Goal: Information Seeking & Learning: Understand process/instructions

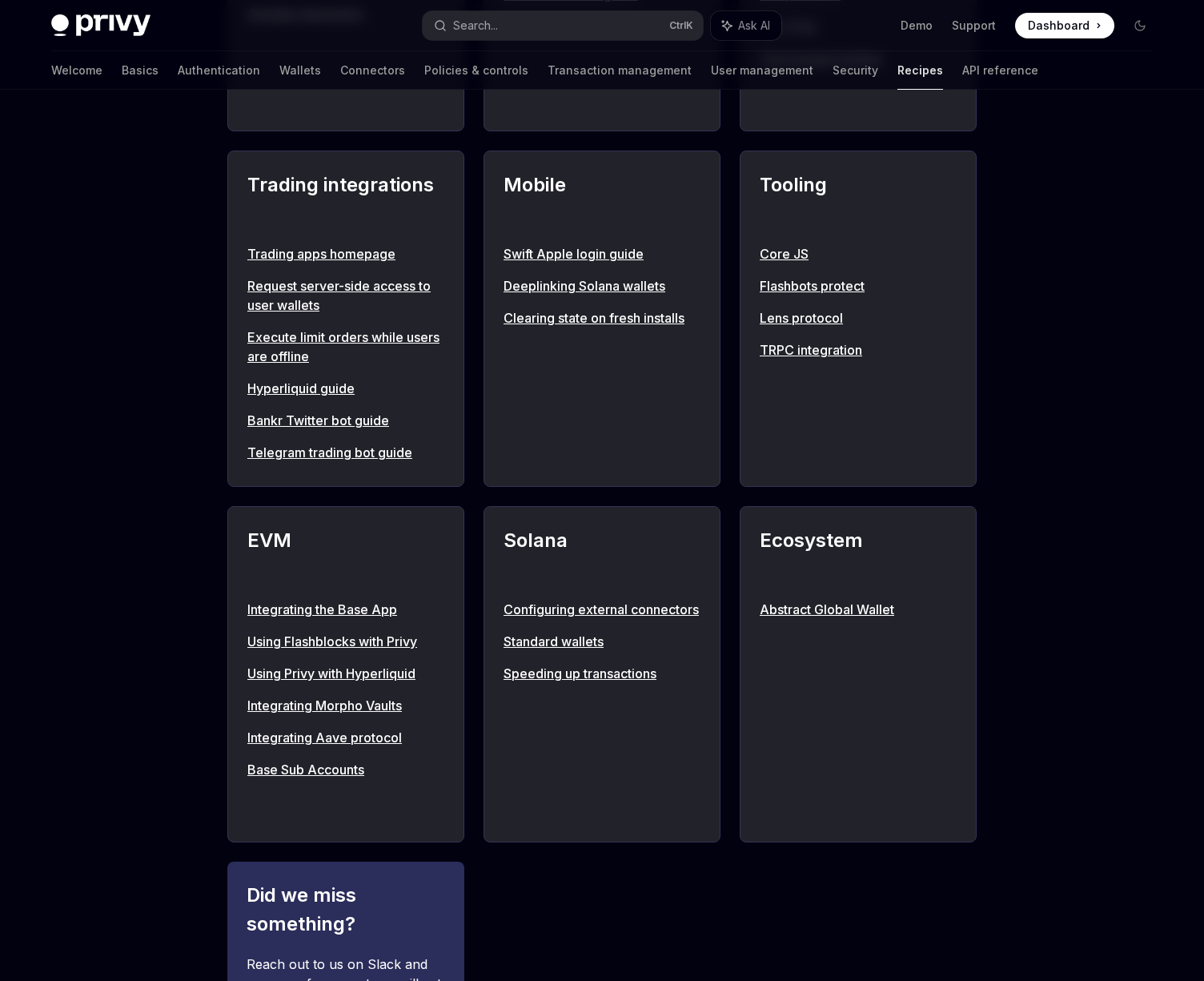
scroll to position [1298, 0]
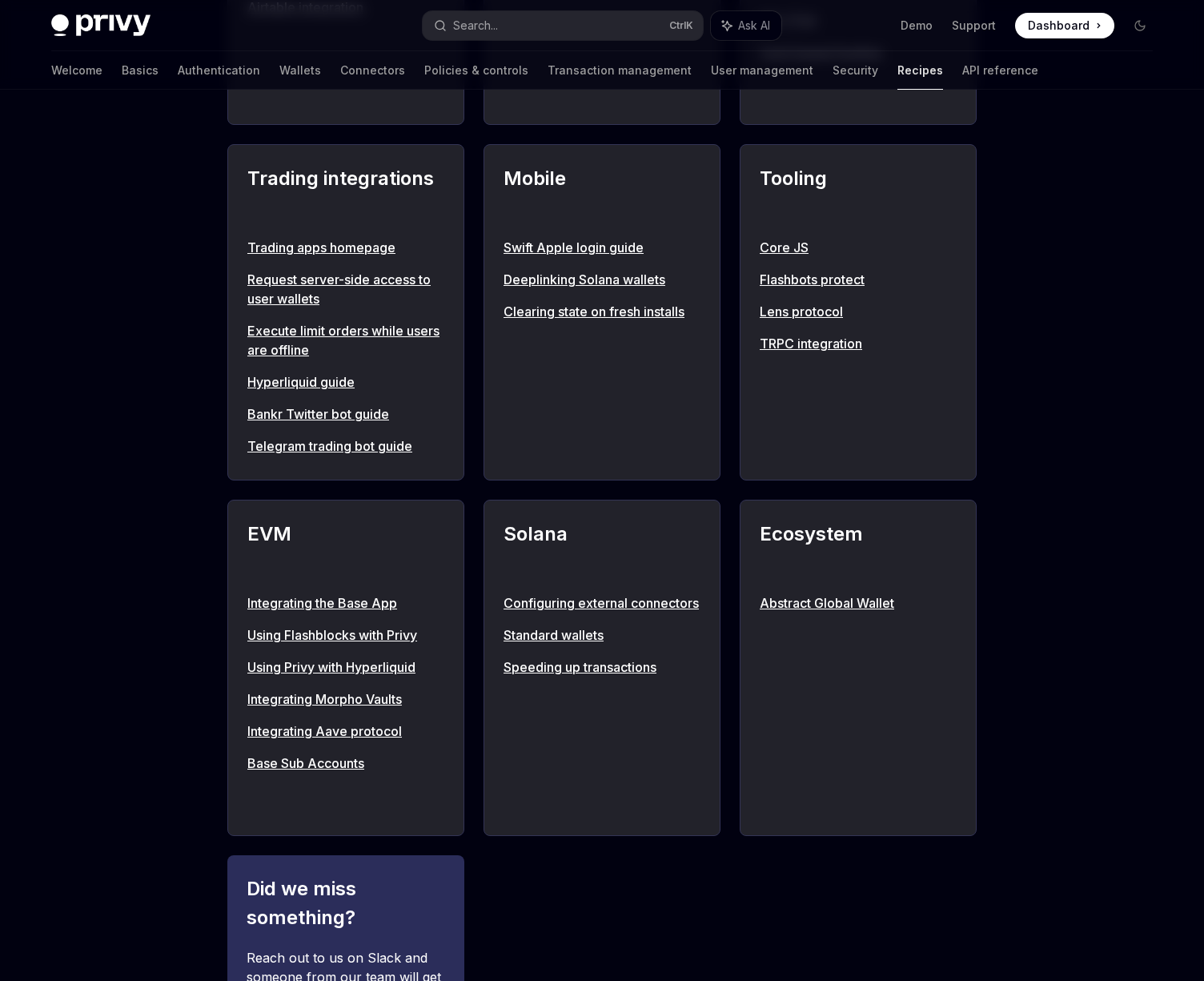
click at [318, 596] on link "Integrating the Base App" at bounding box center [345, 603] width 197 height 19
click at [309, 604] on link "Integrating the Base App" at bounding box center [345, 603] width 197 height 19
click at [360, 604] on link "Integrating the Base App" at bounding box center [345, 603] width 197 height 19
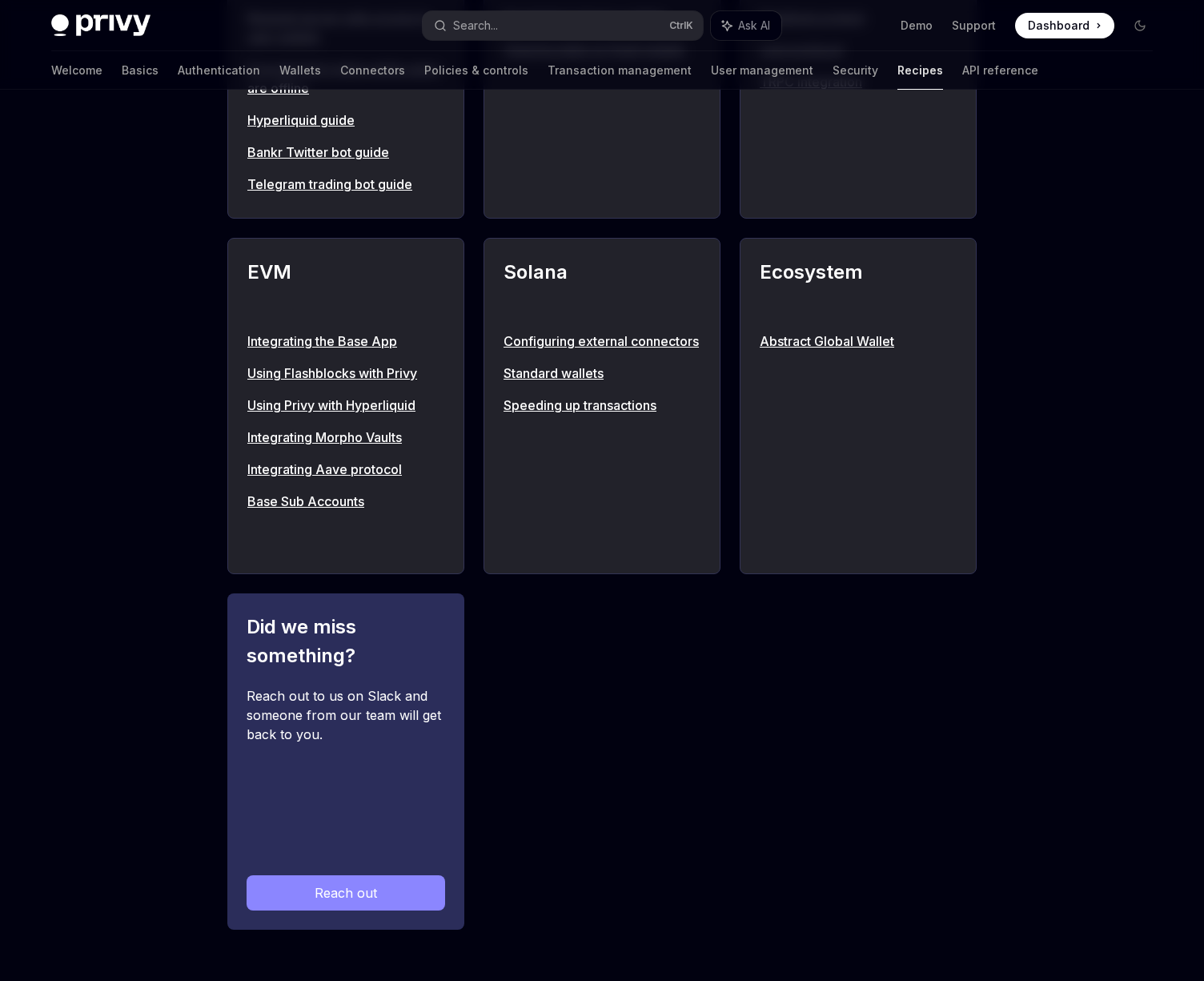
click at [352, 406] on link "Using Privy with Hyperliquid" at bounding box center [345, 405] width 197 height 19
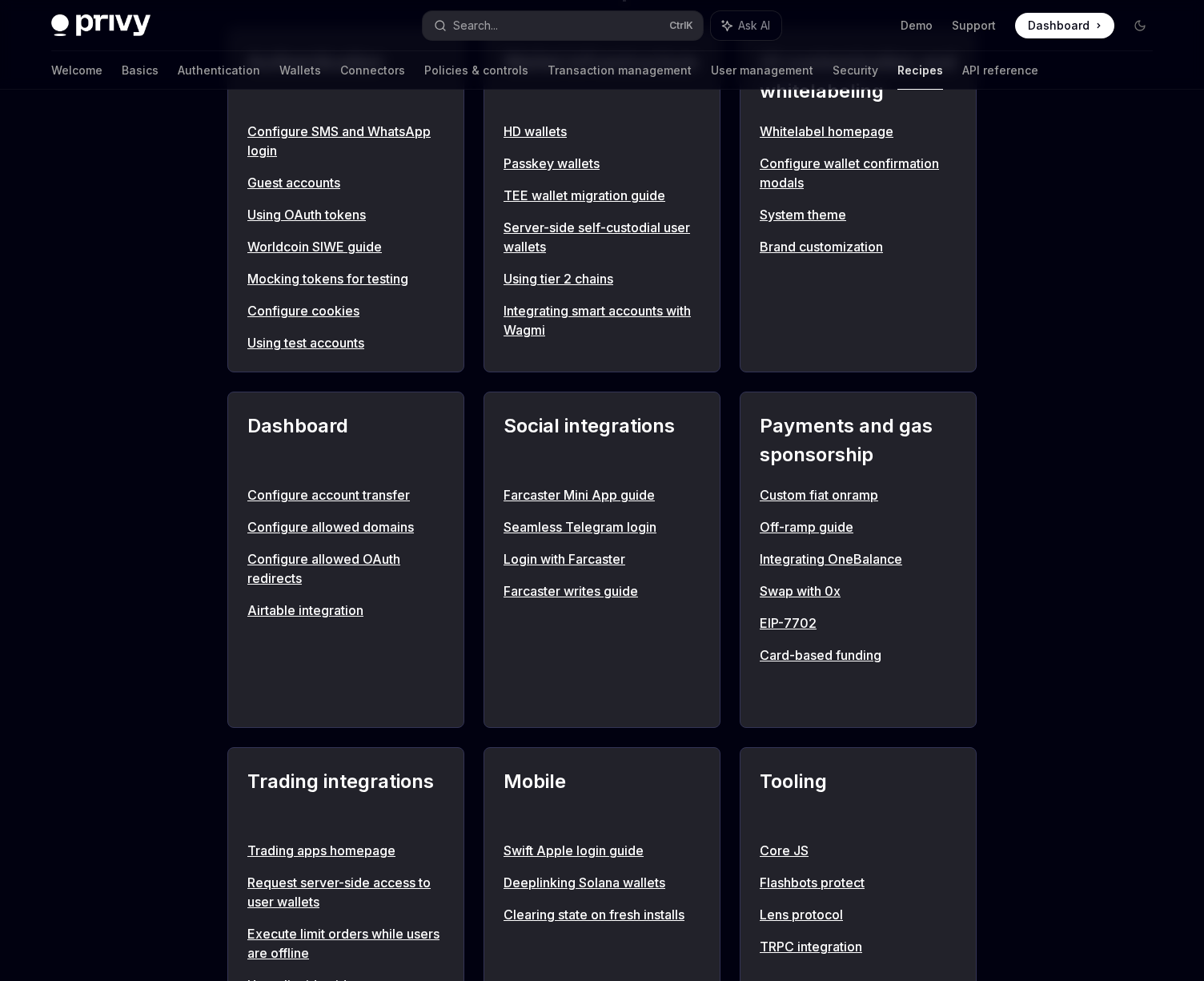
scroll to position [0, 0]
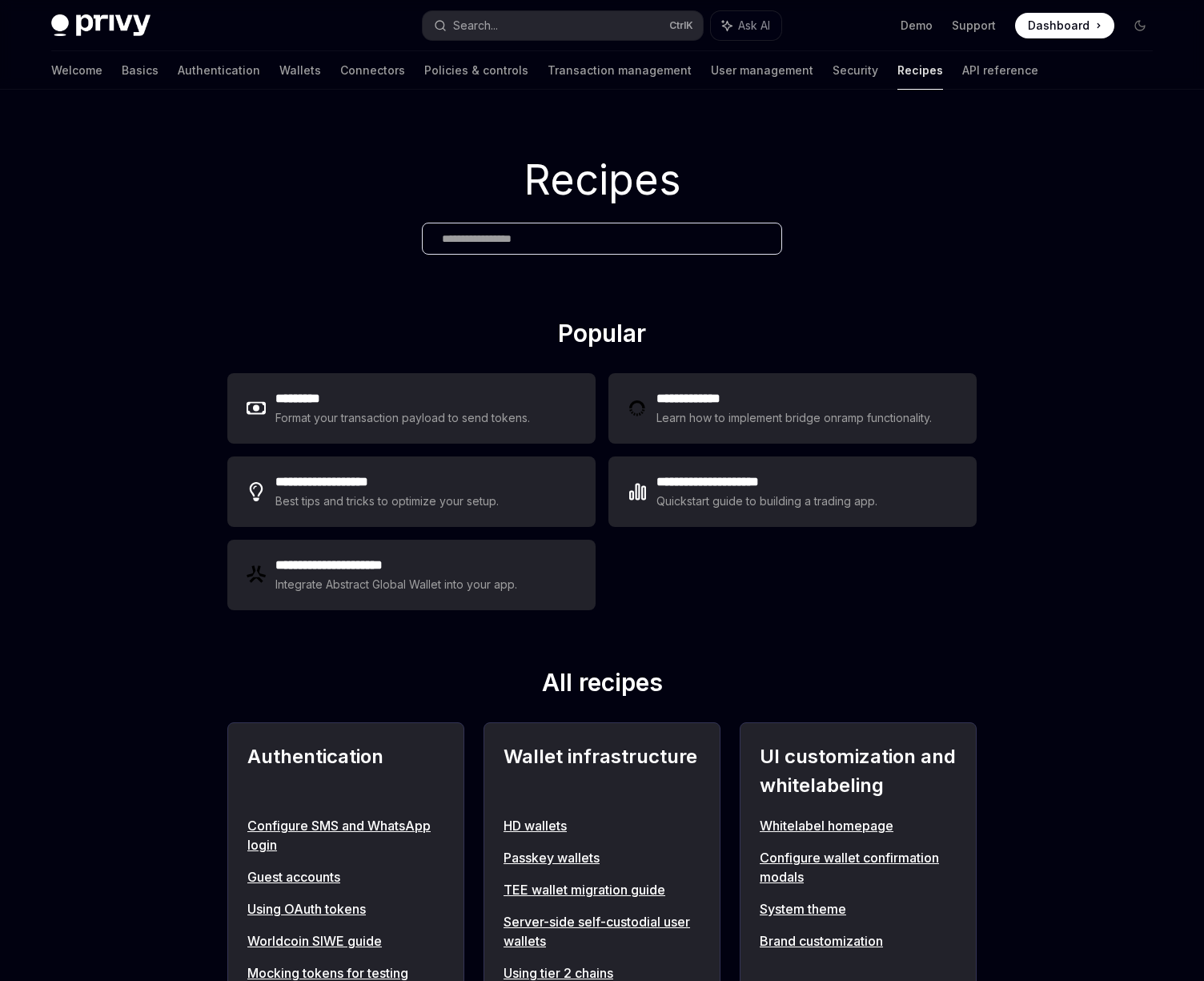
click at [198, 76] on div "Welcome Basics Authentication Wallets Connectors Policies & controls Transactio…" at bounding box center [544, 71] width 987 height 39
click at [280, 74] on link "Wallets" at bounding box center [301, 71] width 42 height 39
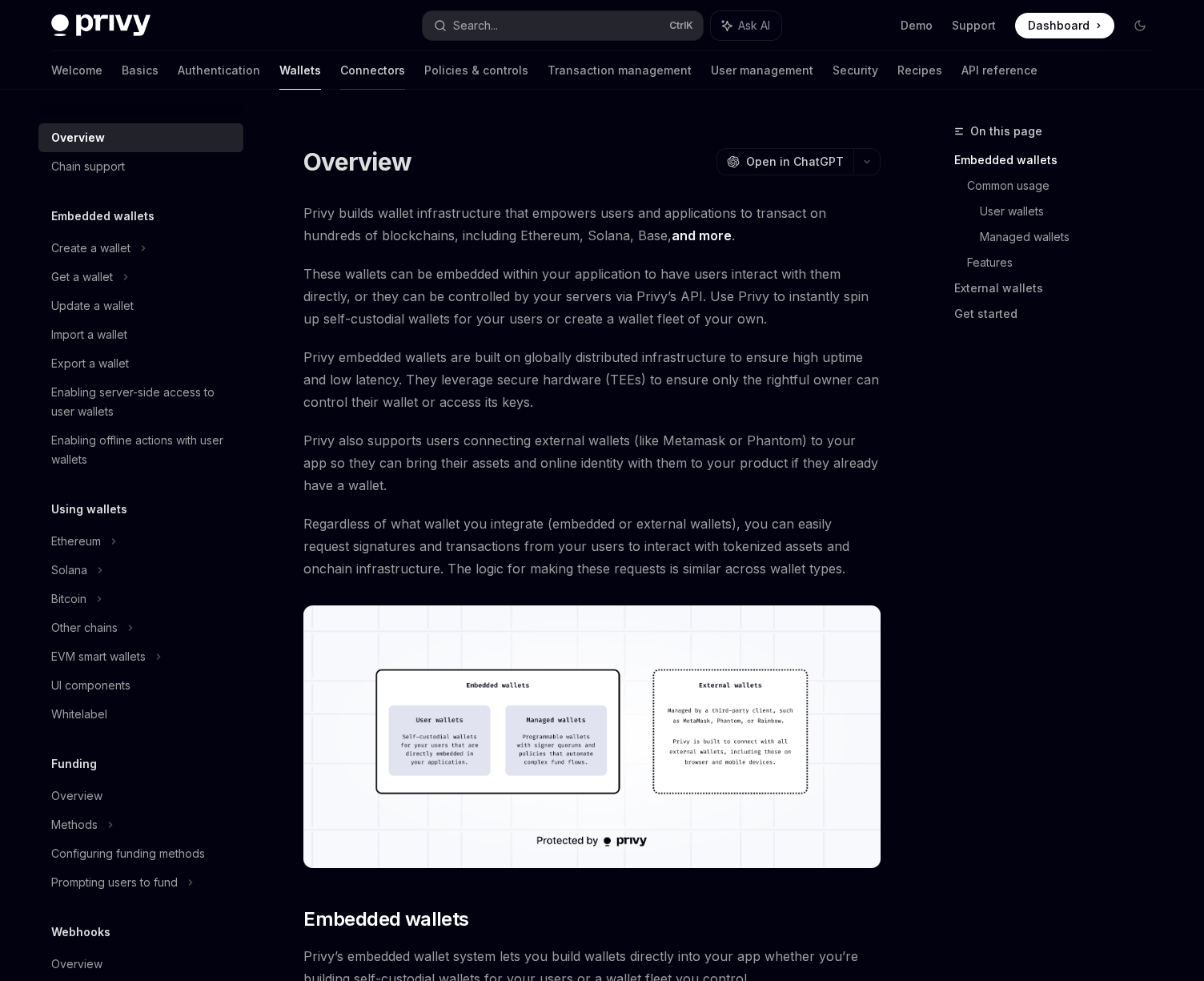
click at [340, 68] on link "Connectors" at bounding box center [372, 71] width 65 height 39
type textarea "*"
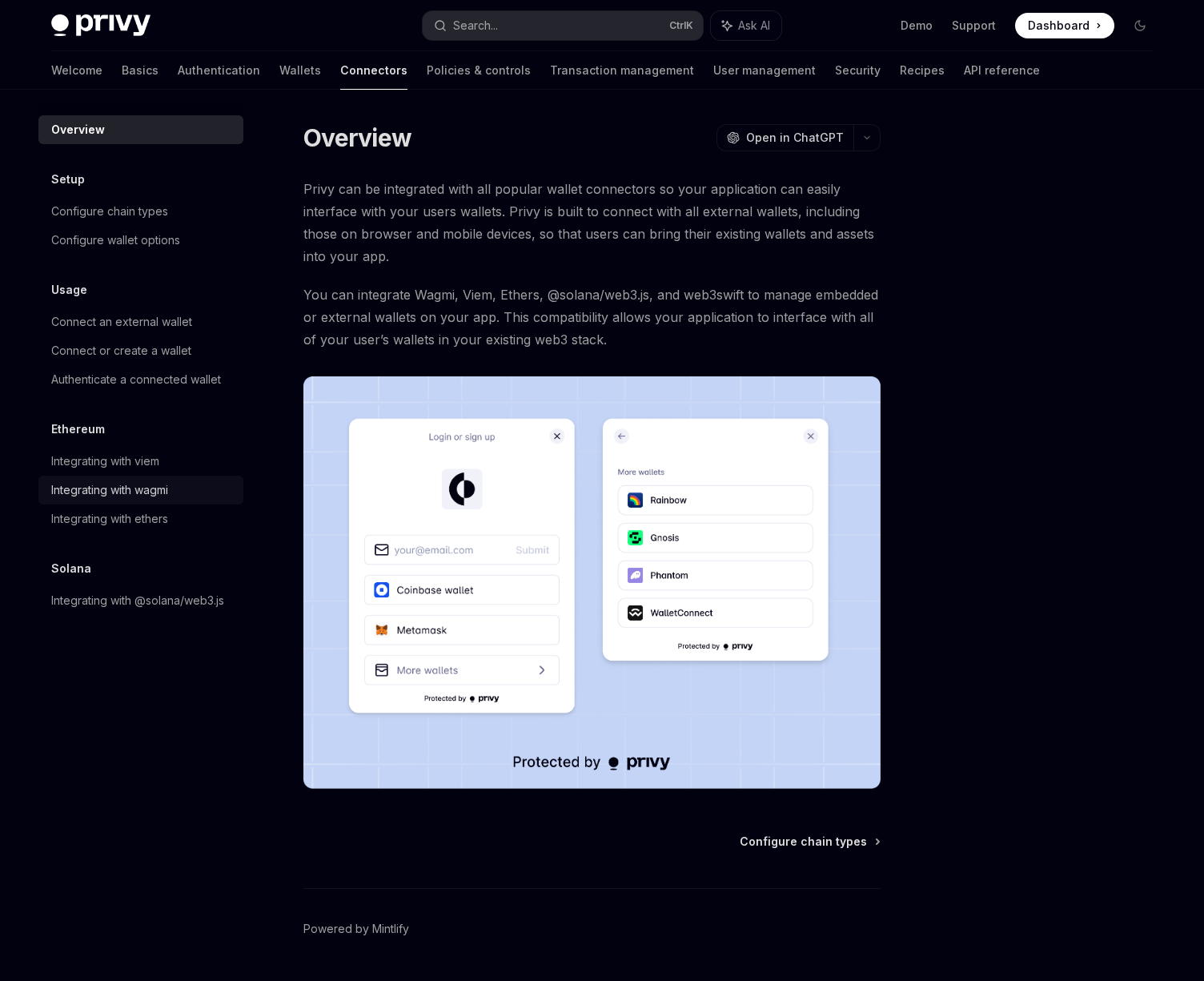
click at [157, 486] on div "Integrating with wagmi" at bounding box center [109, 490] width 117 height 19
click at [127, 491] on div "Integrating with wagmi" at bounding box center [109, 490] width 117 height 19
click at [115, 467] on div "Integrating with viem" at bounding box center [105, 461] width 108 height 19
click at [111, 497] on div "Integrating with wagmi" at bounding box center [109, 490] width 117 height 19
click at [162, 487] on div "Integrating with wagmi" at bounding box center [109, 490] width 117 height 19
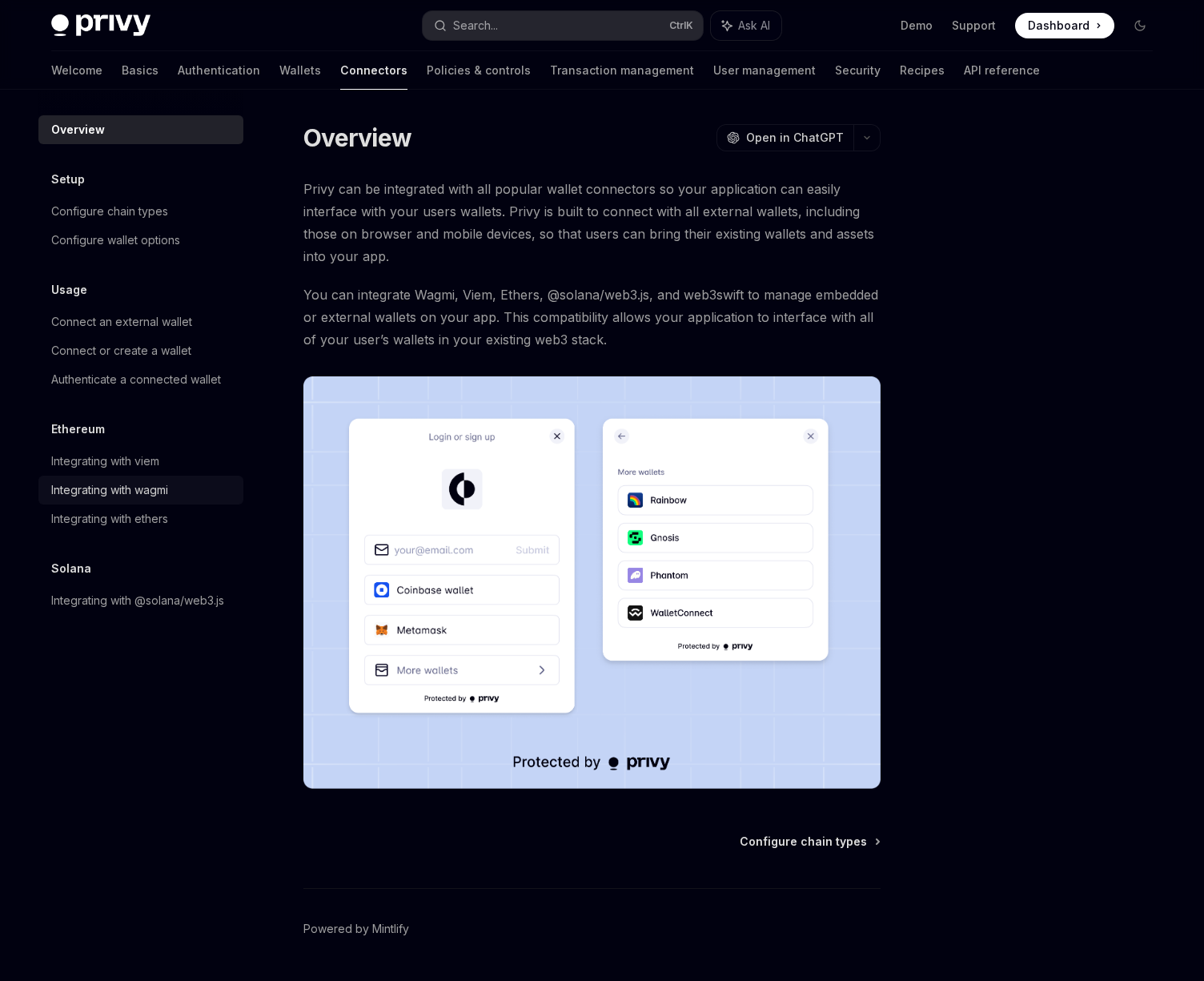
click at [106, 496] on div "Integrating with wagmi" at bounding box center [109, 490] width 117 height 19
click at [111, 522] on div "Integrating with ethers" at bounding box center [109, 519] width 117 height 19
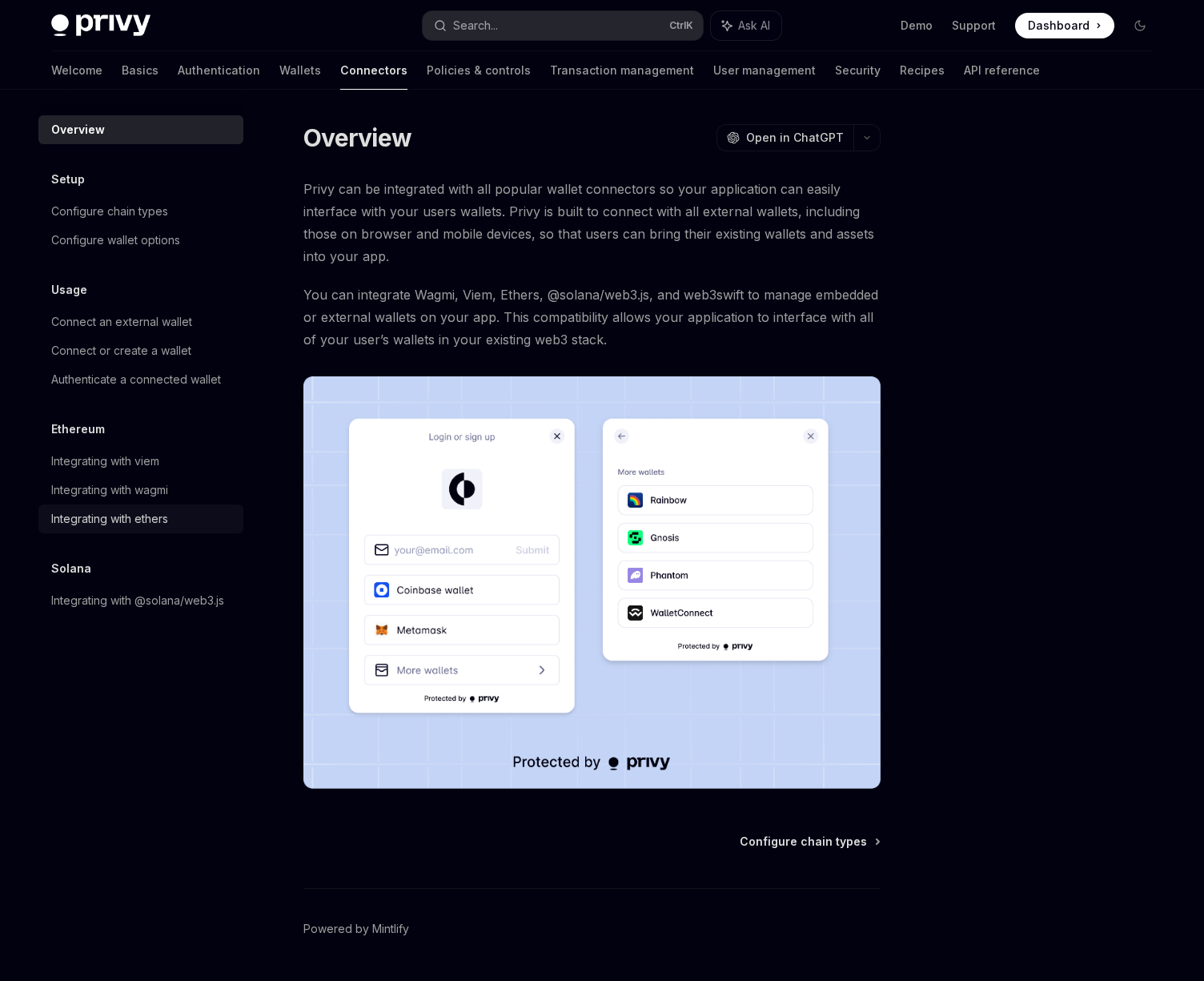
click at [111, 522] on div "Integrating with ethers" at bounding box center [109, 519] width 117 height 19
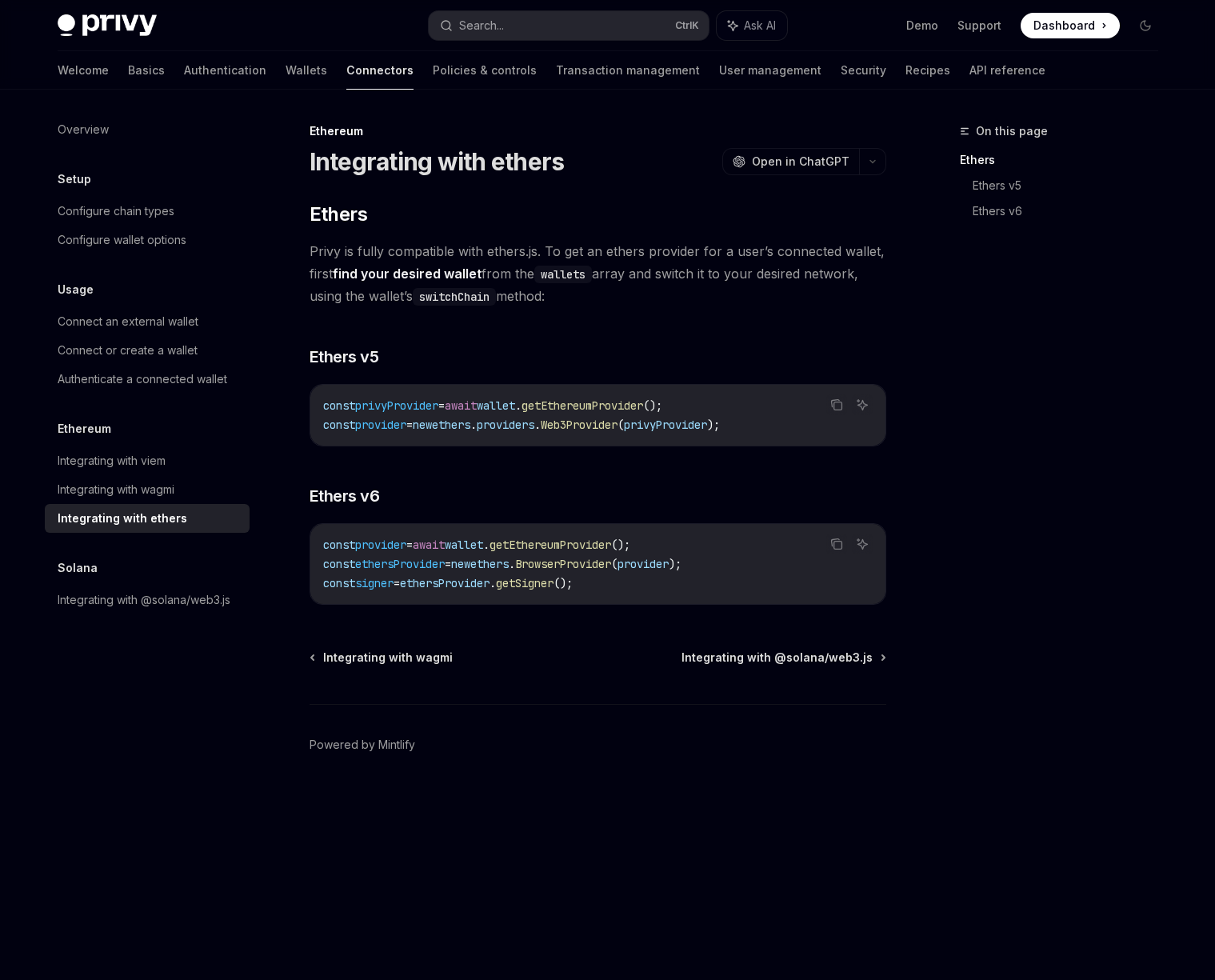
click at [582, 301] on span "Privy is fully compatible with ethers.js. To get an ethers provider for a user’…" at bounding box center [598, 274] width 577 height 67
click at [149, 489] on div "Integrating with wagmi" at bounding box center [116, 490] width 117 height 19
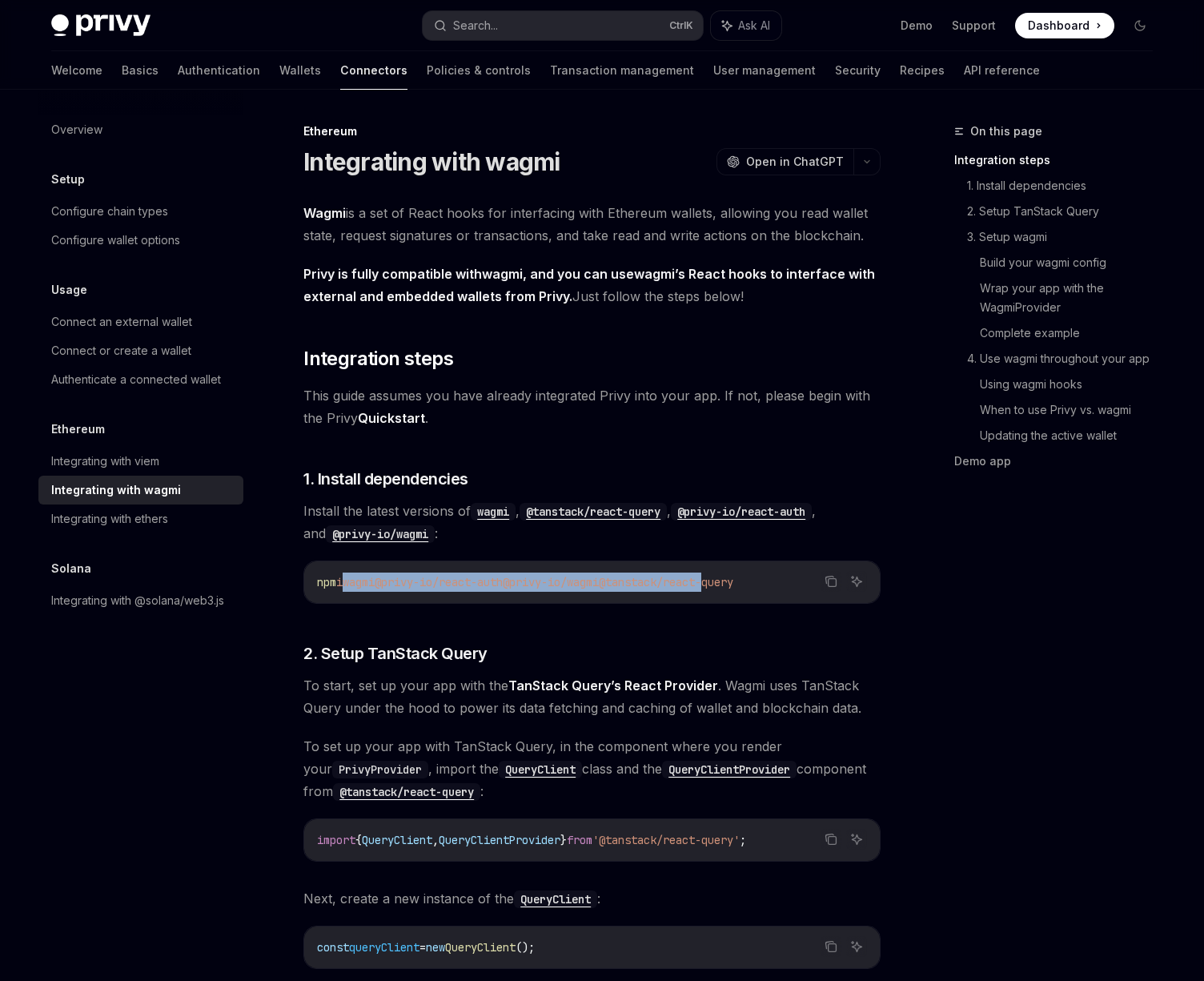
drag, startPoint x: 350, startPoint y: 583, endPoint x: 746, endPoint y: 582, distance: 396.0
click at [733, 582] on span "npm i wagmi @privy-io/react-auth @privy-io/wagmi @tanstack/react-query" at bounding box center [525, 582] width 417 height 14
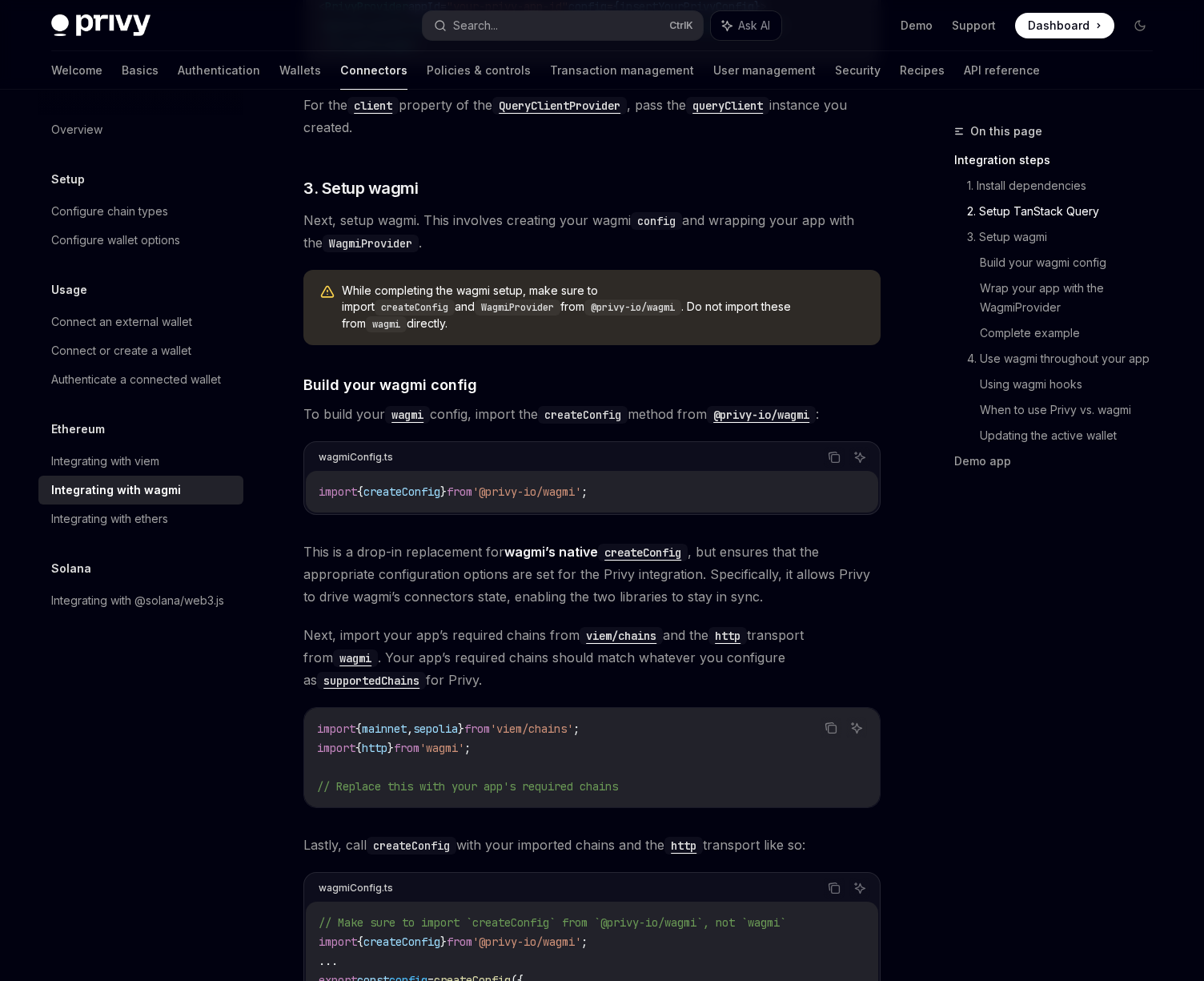
scroll to position [1153, 0]
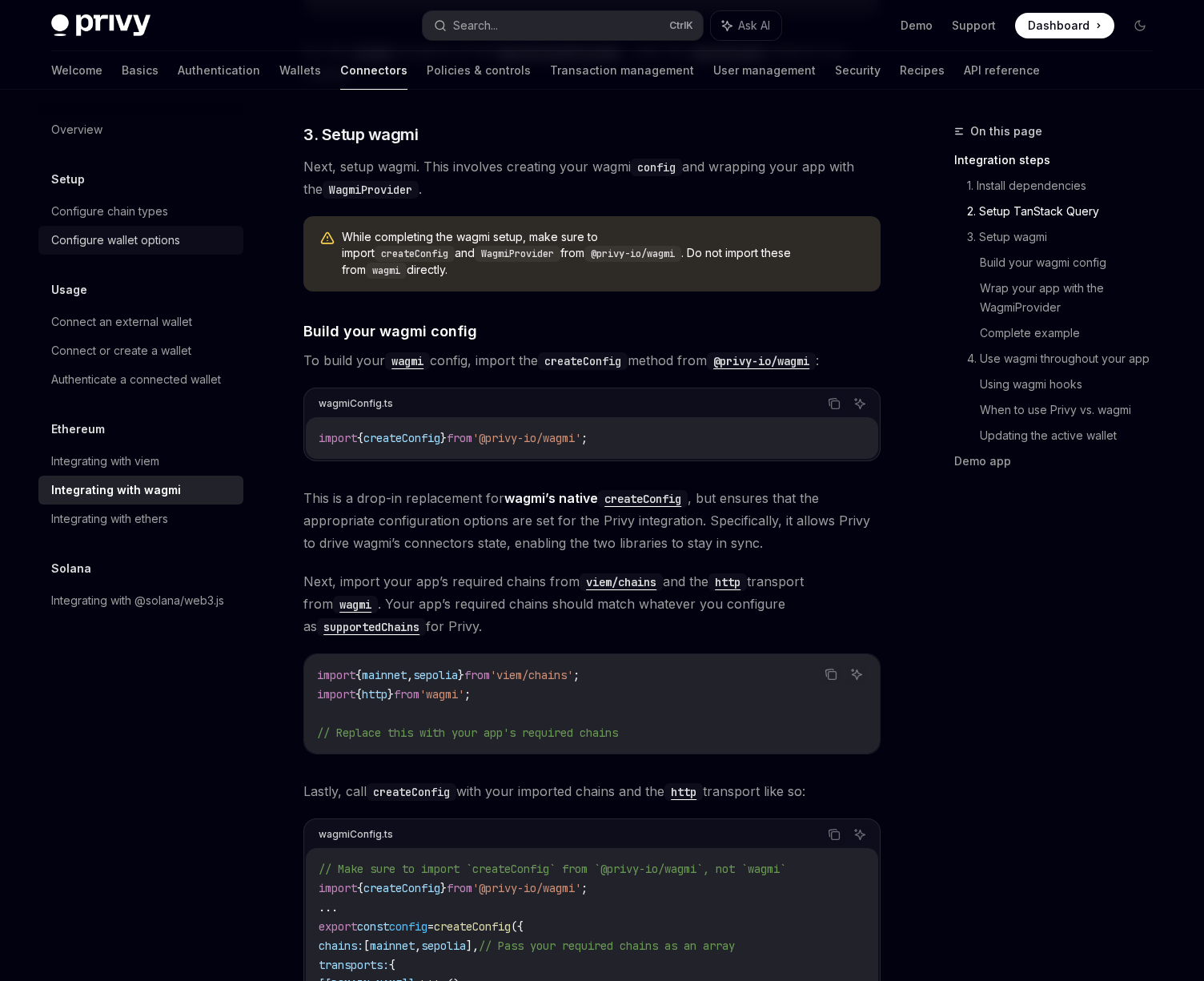
click at [164, 235] on div "Configure wallet options" at bounding box center [115, 240] width 129 height 19
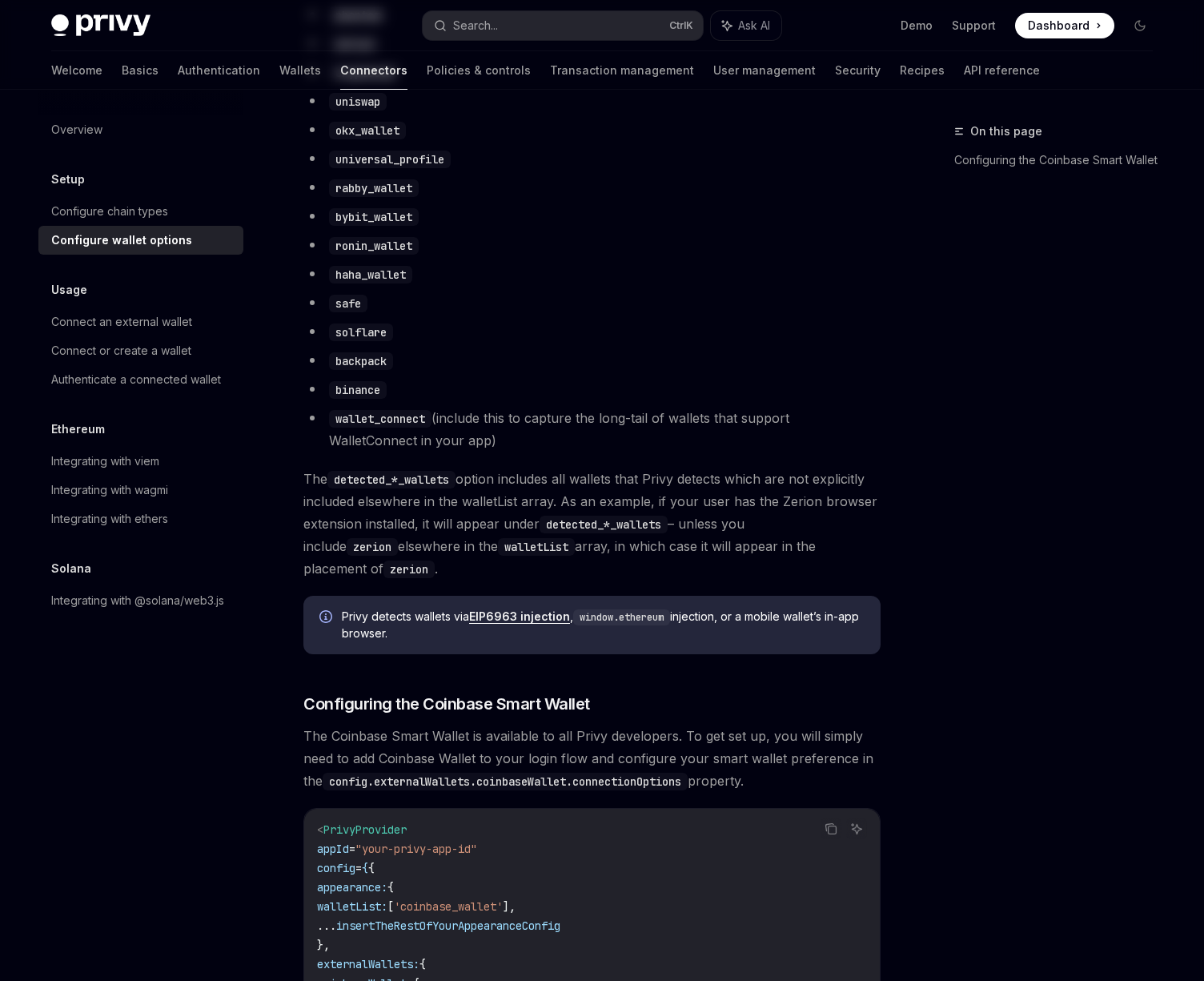
type textarea "*"
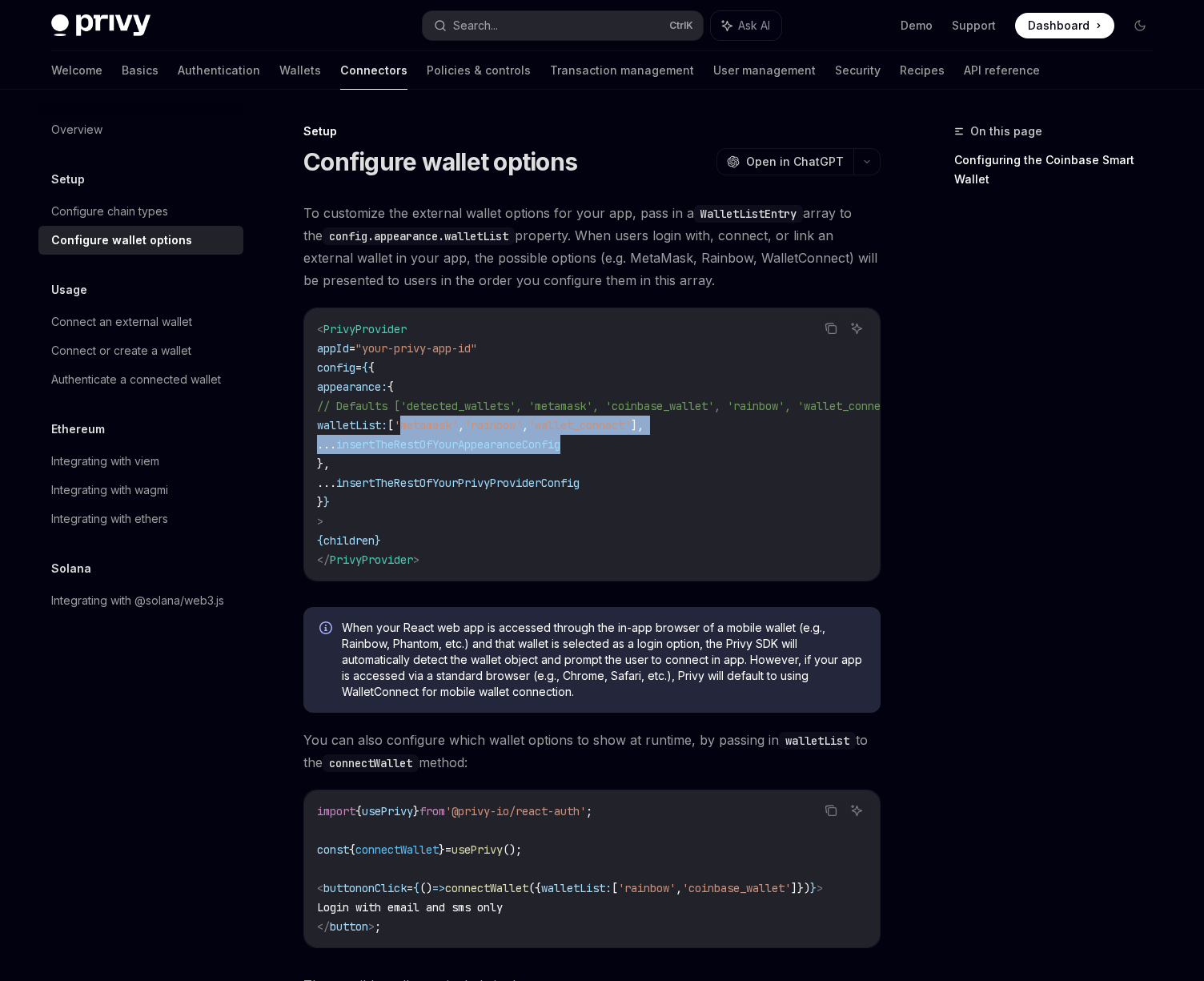
drag, startPoint x: 452, startPoint y: 433, endPoint x: 743, endPoint y: 446, distance: 291.3
click at [743, 446] on code "< PrivyProvider appId = "your-privy-app-id" config = { { appearance: { // Defau…" at bounding box center [630, 444] width 628 height 250
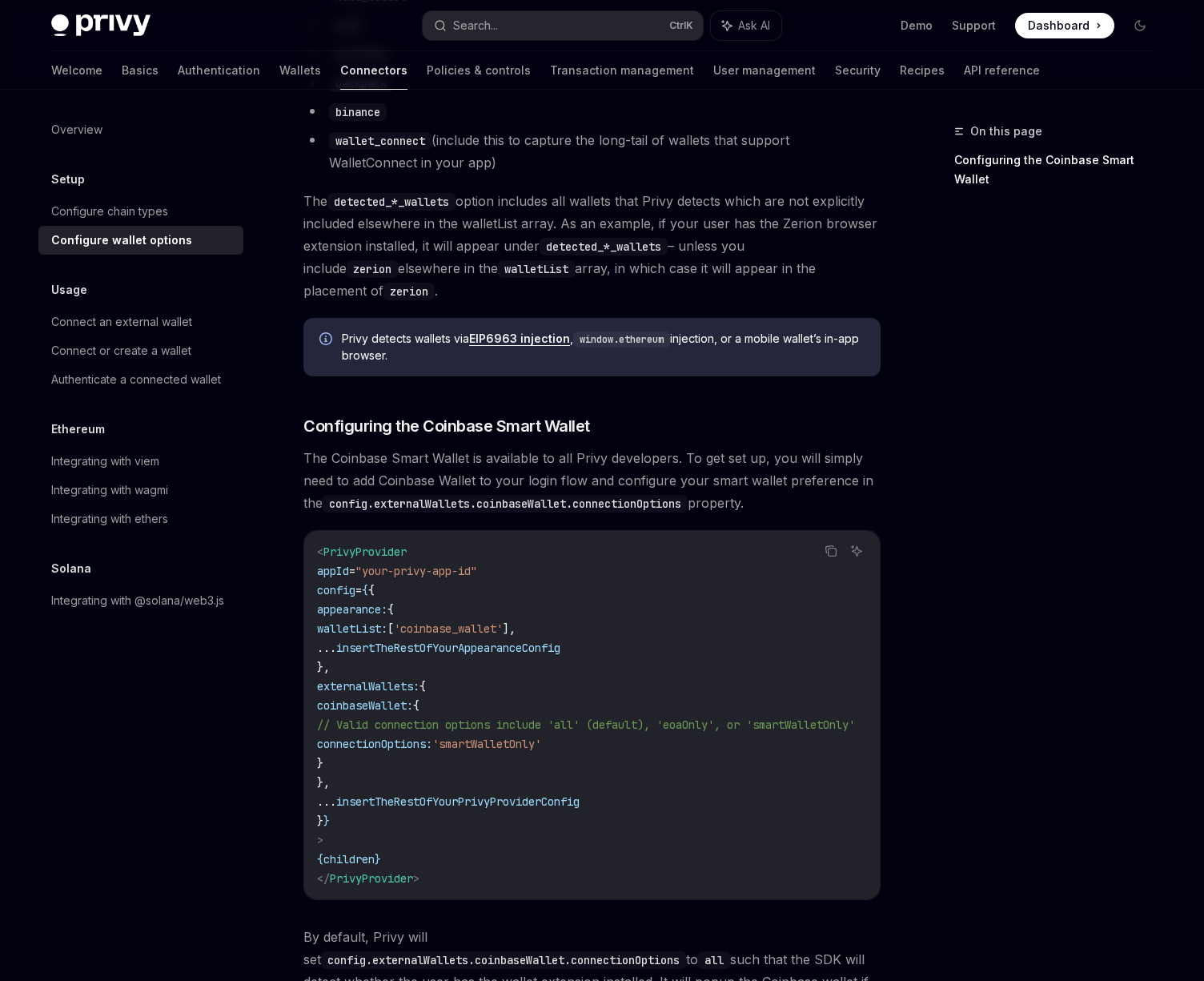
scroll to position [1442, 0]
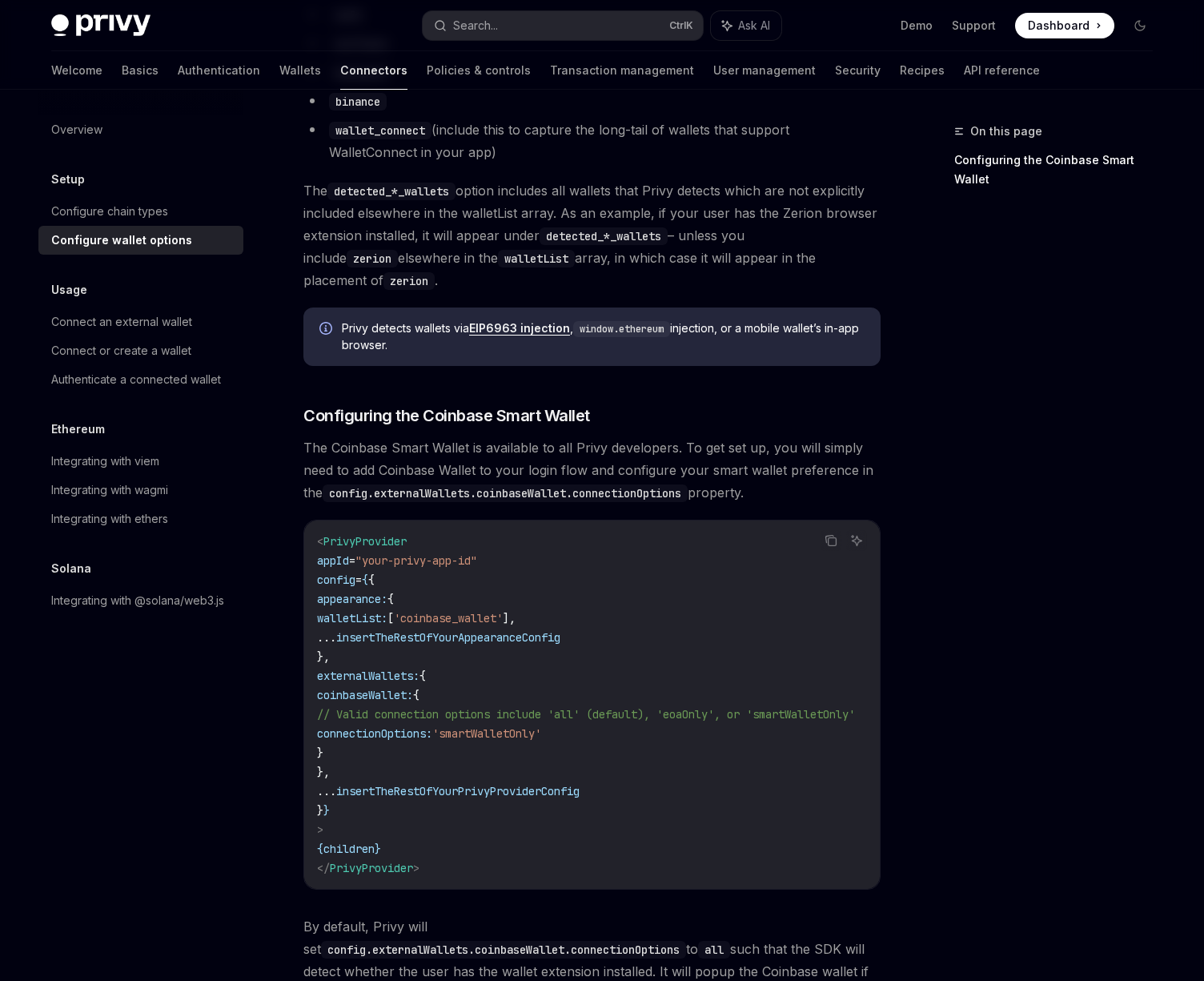
click at [387, 615] on span "walletList:" at bounding box center [352, 618] width 71 height 14
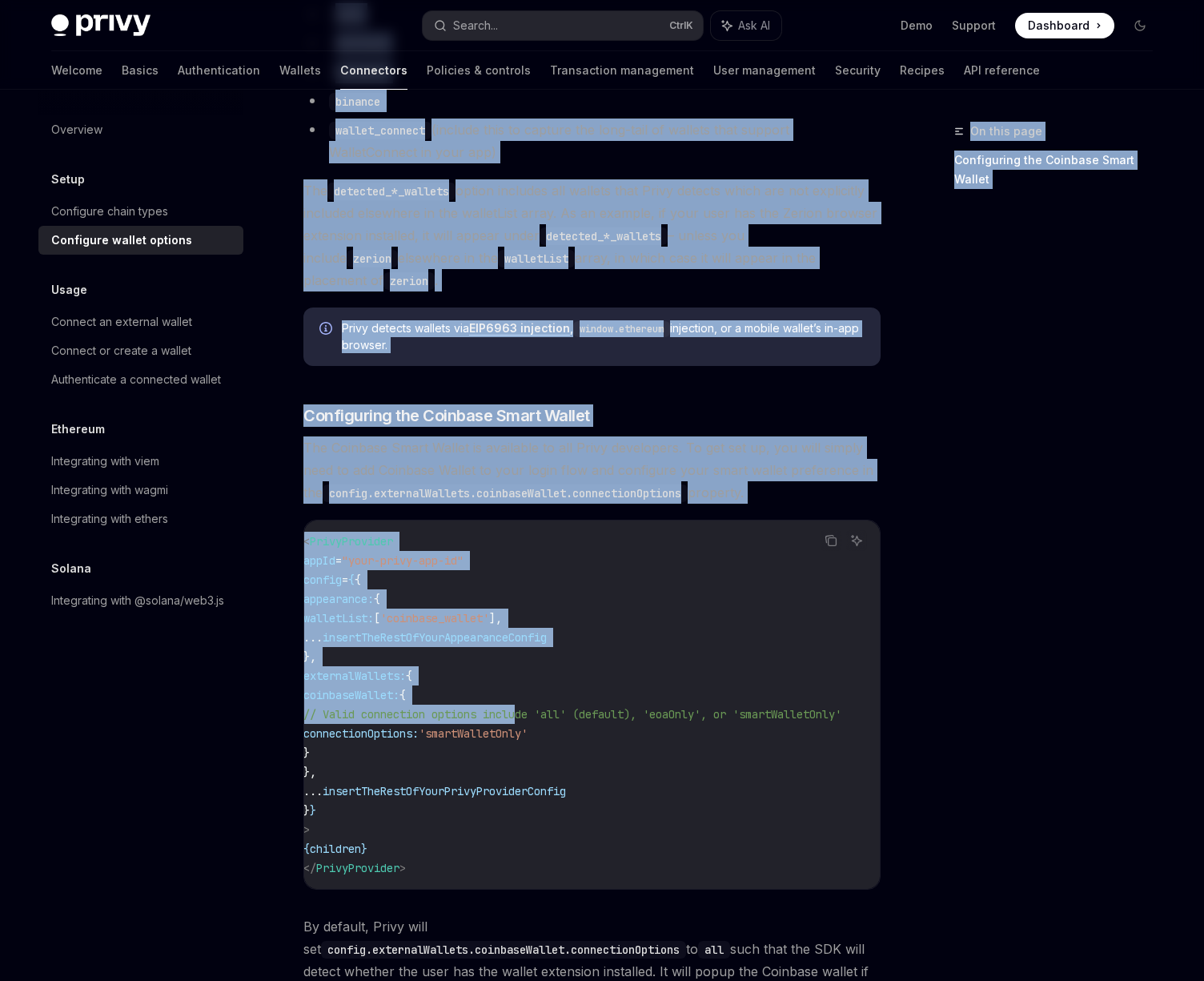
scroll to position [0, 0]
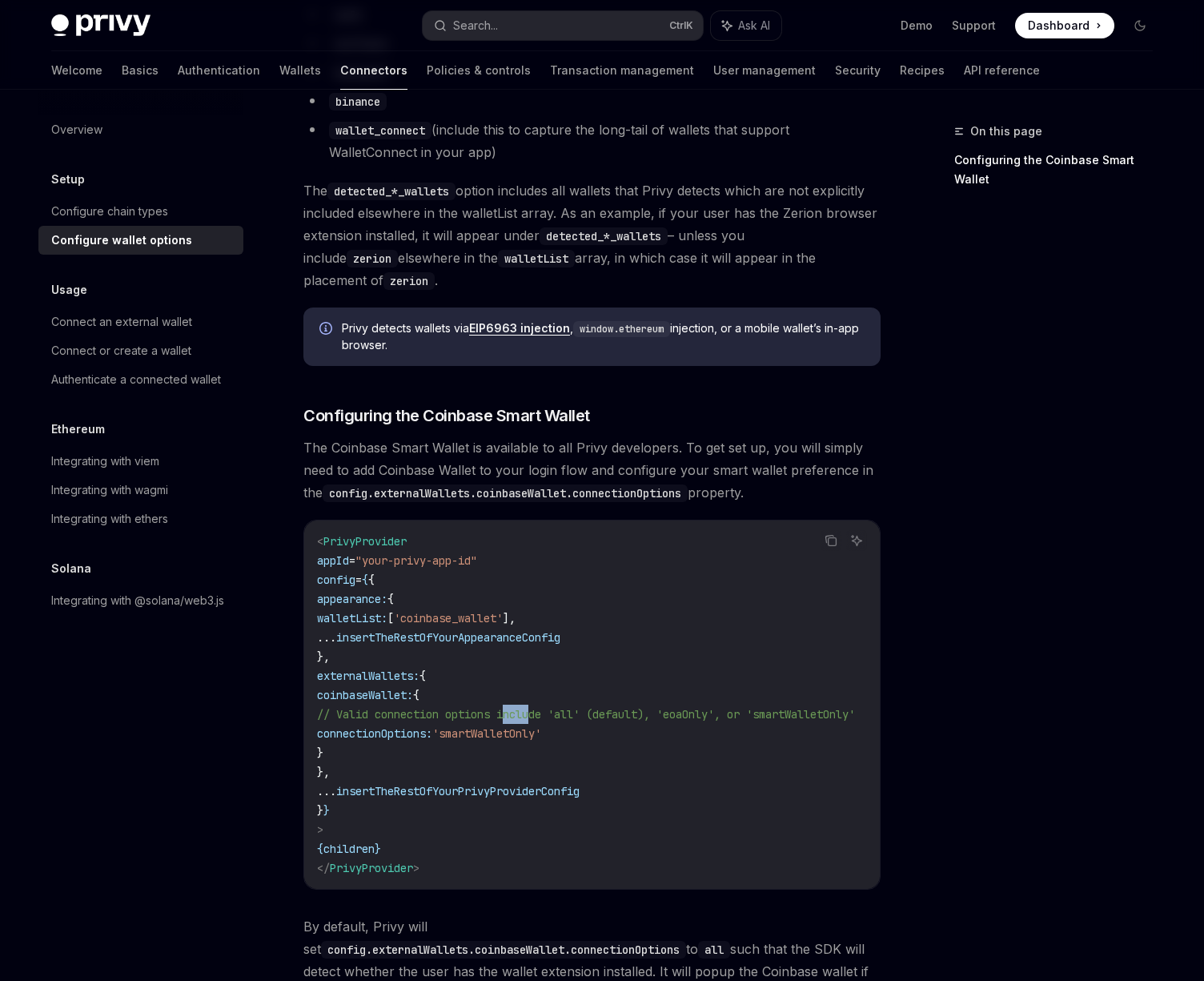
drag, startPoint x: 539, startPoint y: 713, endPoint x: 512, endPoint y: 697, distance: 31.4
click at [512, 697] on code "< PrivyProvider appId = "your-privy-app-id" config = { { appearance: { walletLi…" at bounding box center [605, 705] width 576 height 346
click at [643, 653] on code "< PrivyProvider appId = "your-privy-app-id" config = { { appearance: { walletLi…" at bounding box center [605, 705] width 576 height 346
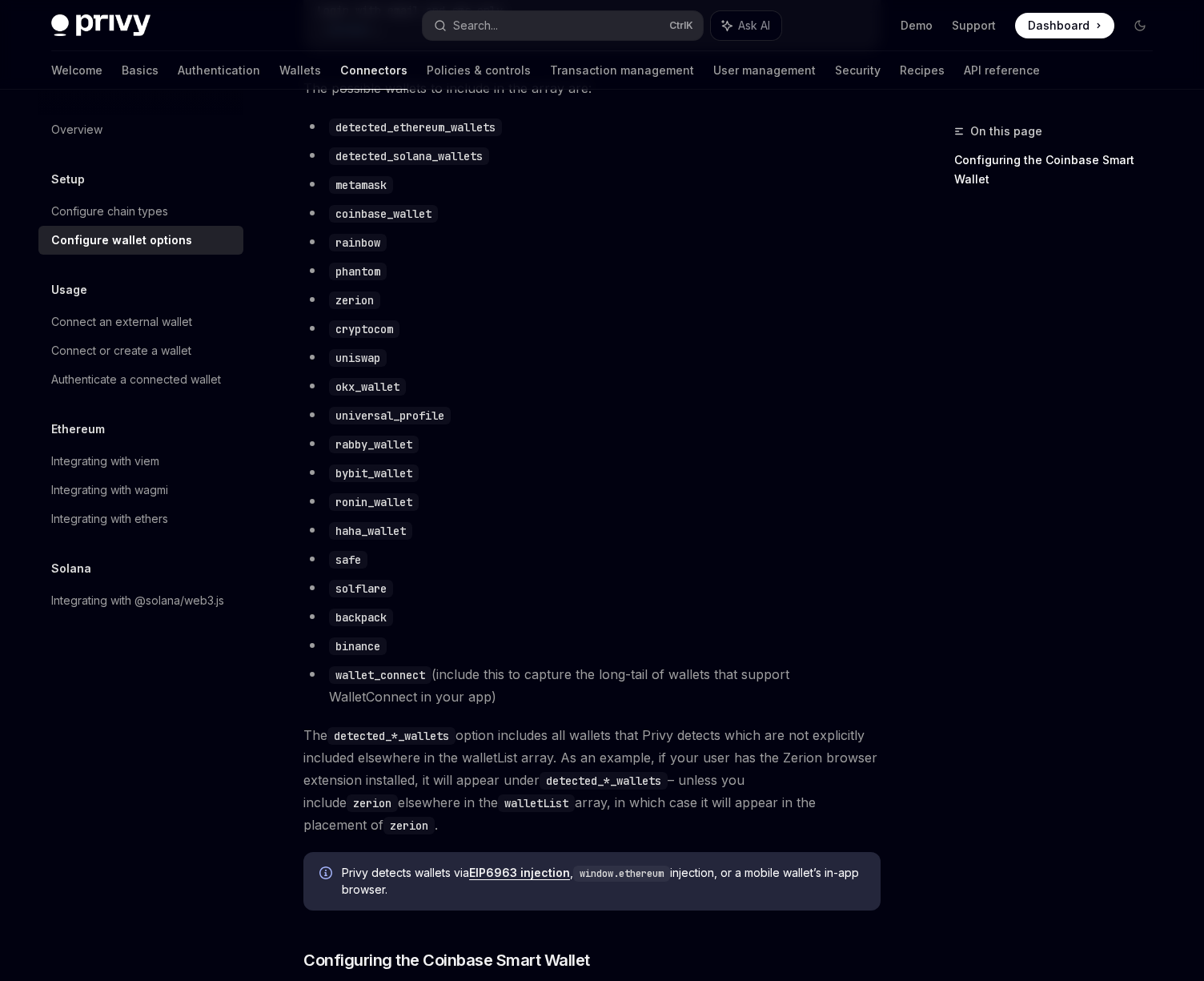
scroll to position [1153, 0]
